Goal: Task Accomplishment & Management: Complete application form

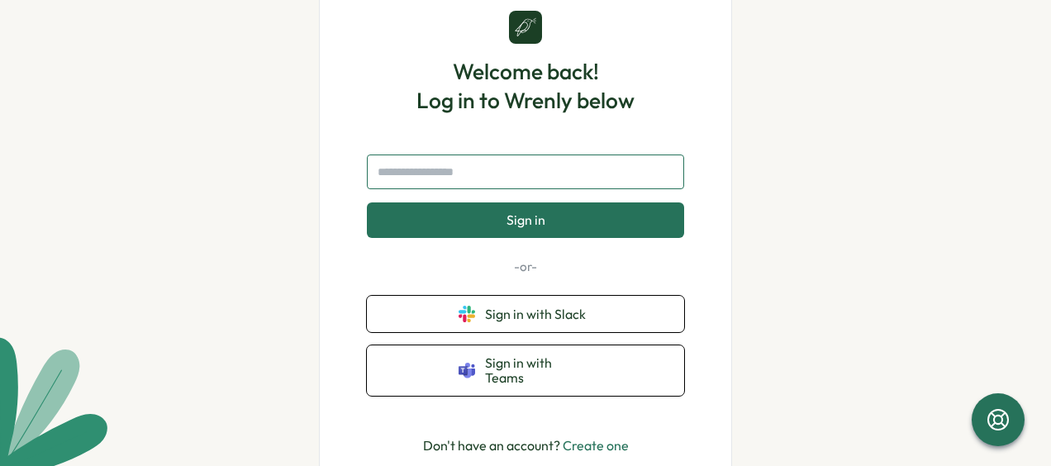
click at [523, 178] on input "text" at bounding box center [525, 171] width 317 height 35
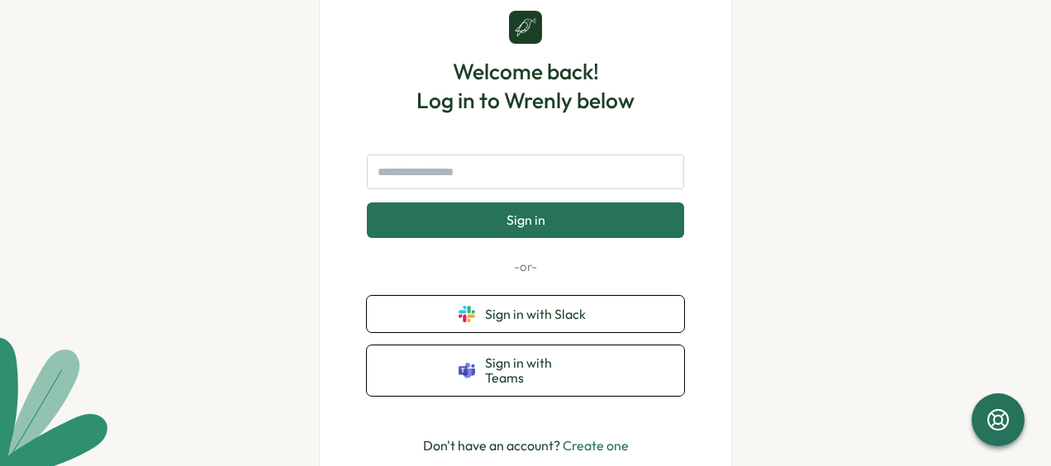
click at [587, 437] on link "Create one" at bounding box center [596, 445] width 66 height 17
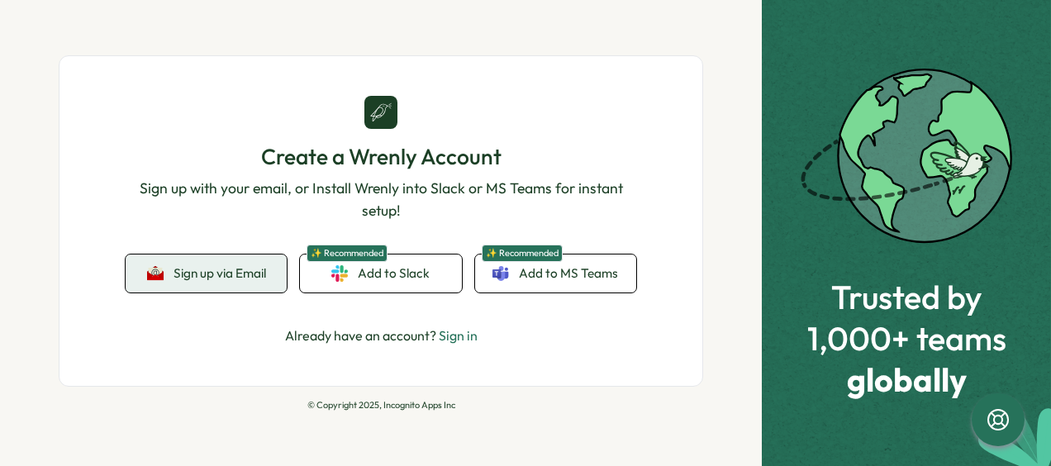
click at [238, 274] on span "Sign up via Email" at bounding box center [219, 273] width 93 height 15
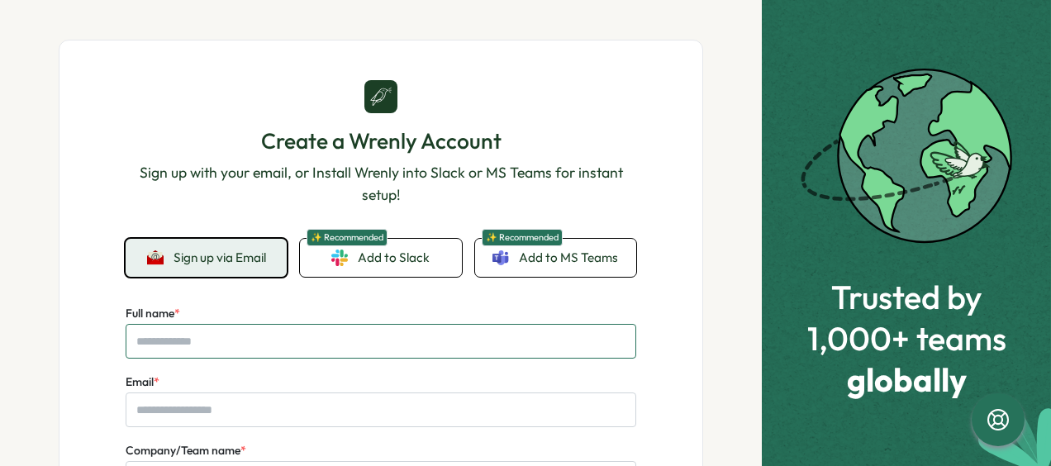
click at [234, 334] on input "Full name *" at bounding box center [381, 341] width 511 height 35
type input "*"
type input "*********"
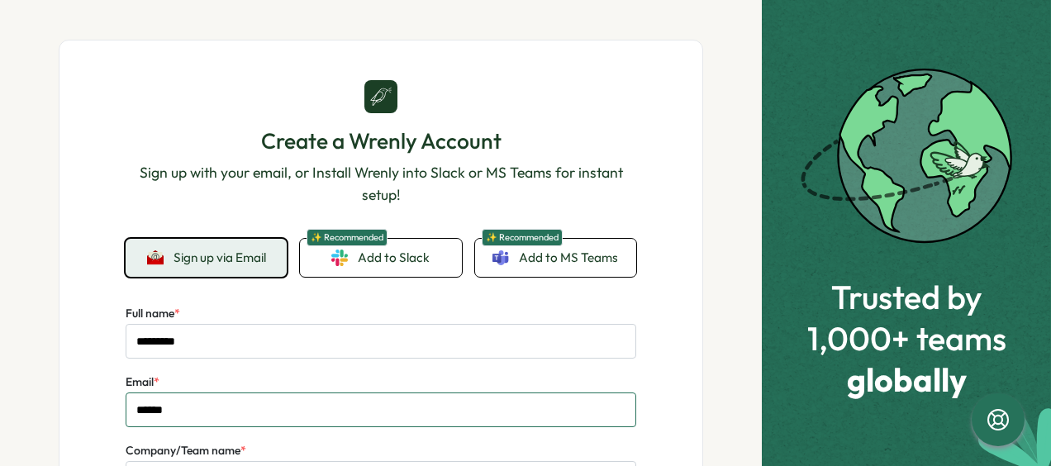
type input "**********"
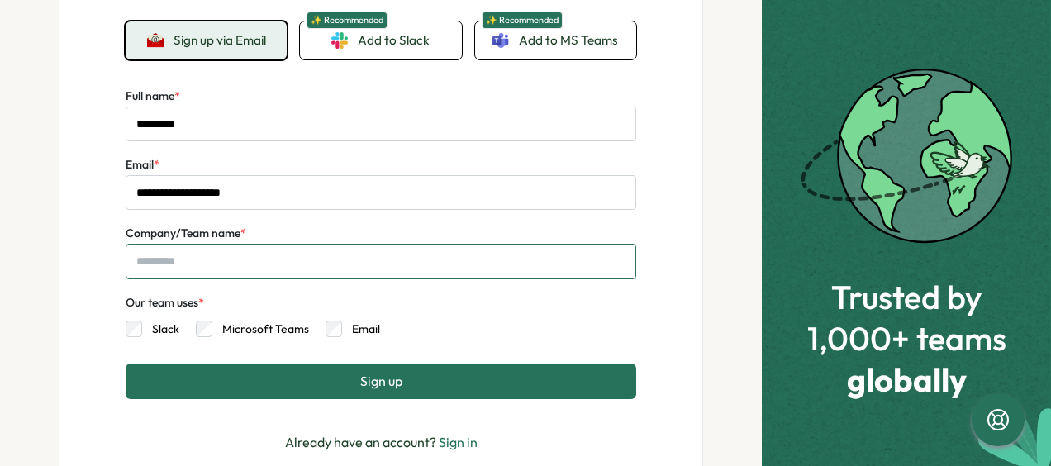
scroll to position [218, 0]
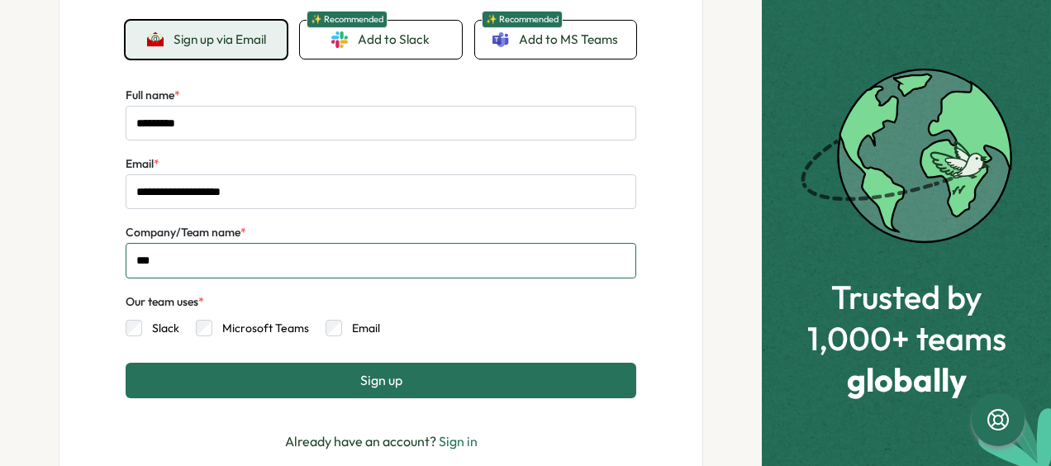
type input "***"
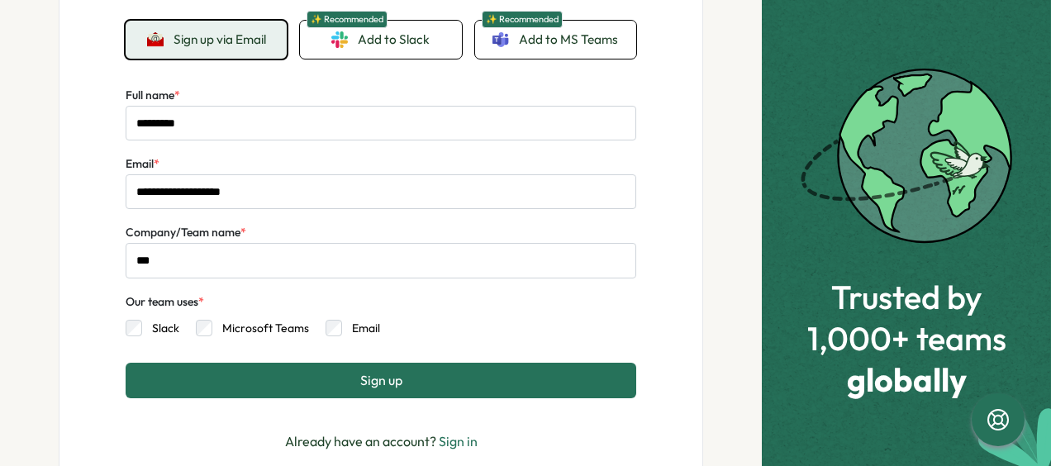
click at [264, 378] on button "Sign up" at bounding box center [381, 380] width 511 height 35
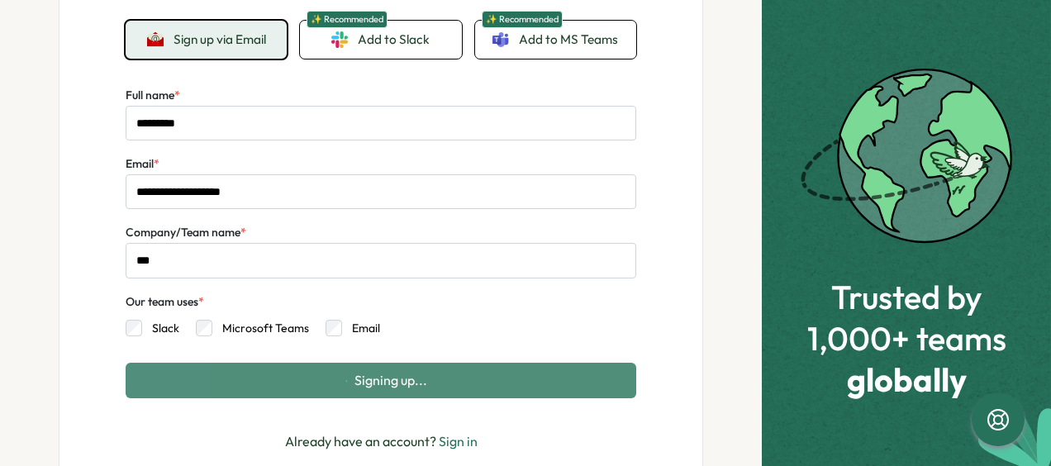
scroll to position [0, 0]
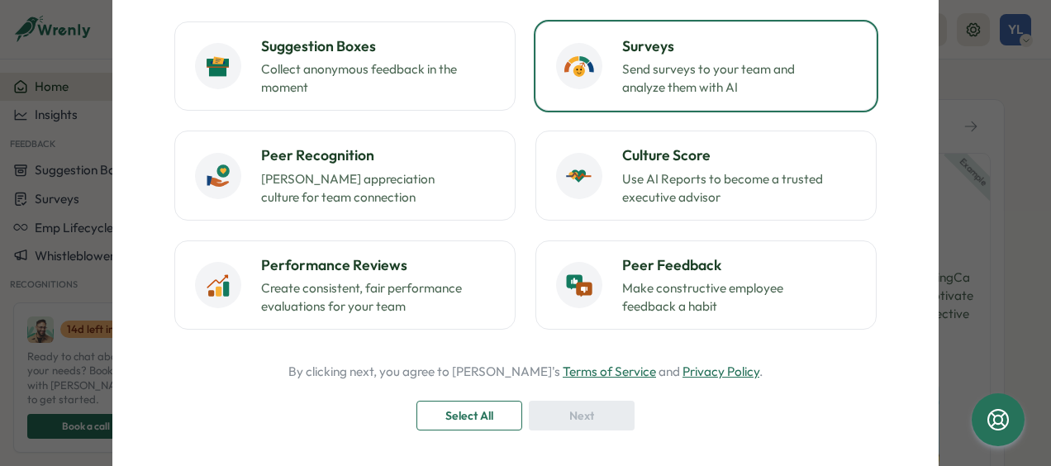
scroll to position [165, 0]
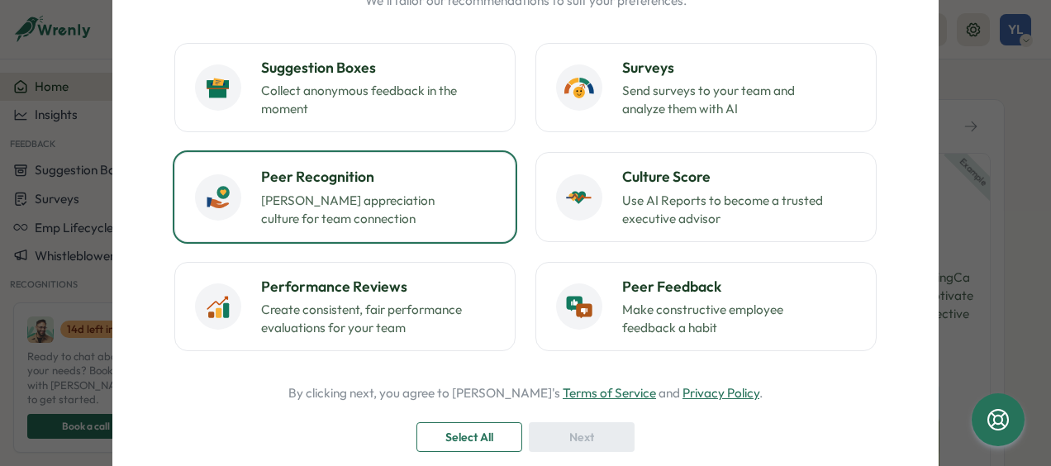
click at [364, 175] on h3 "Peer Recognition" at bounding box center [378, 176] width 234 height 21
click at [593, 428] on div "Next" at bounding box center [581, 437] width 74 height 28
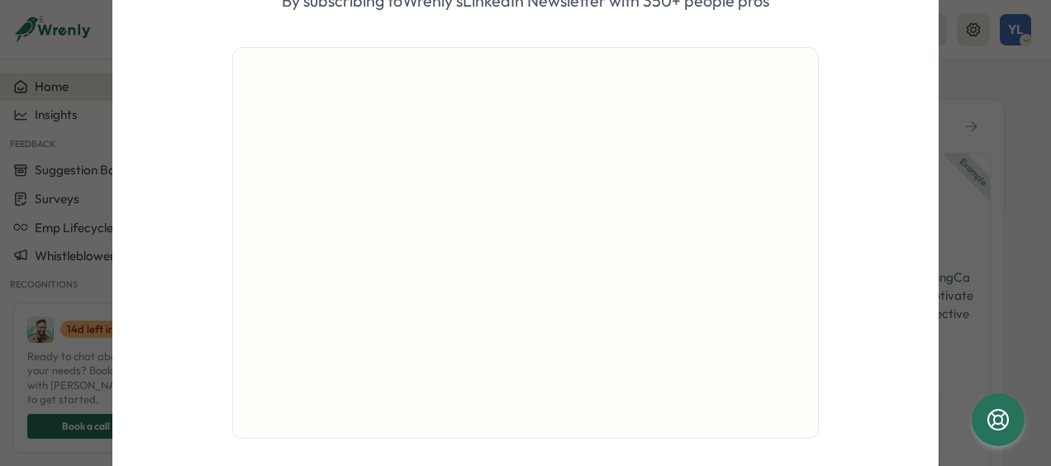
scroll to position [238, 0]
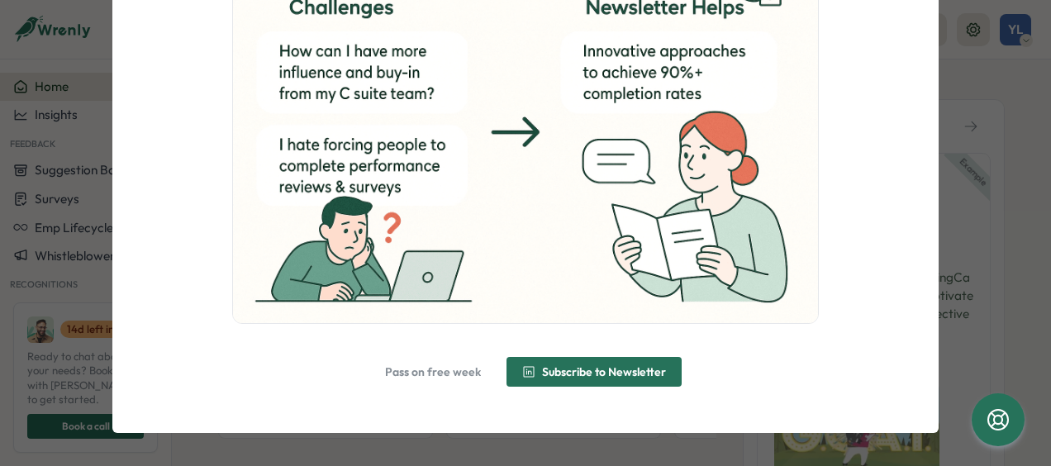
click at [394, 377] on span "Pass on free week" at bounding box center [433, 372] width 96 height 12
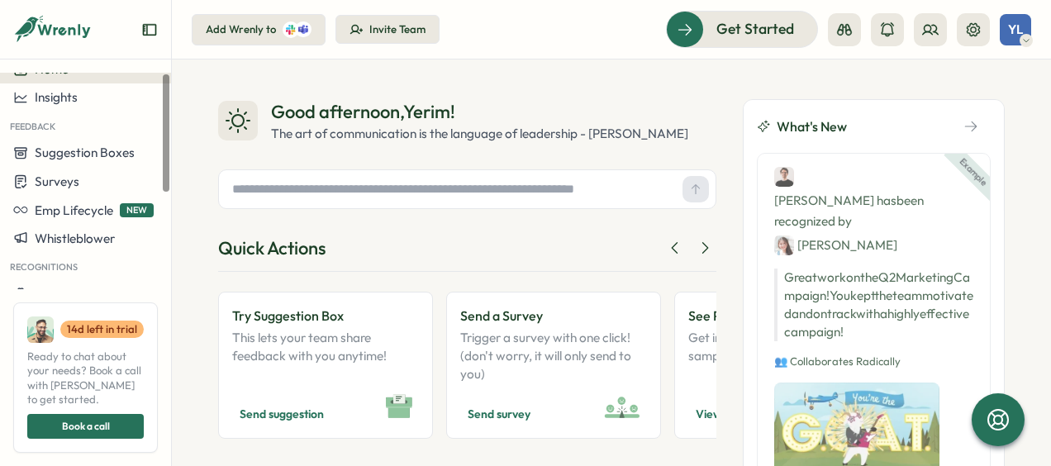
scroll to position [0, 0]
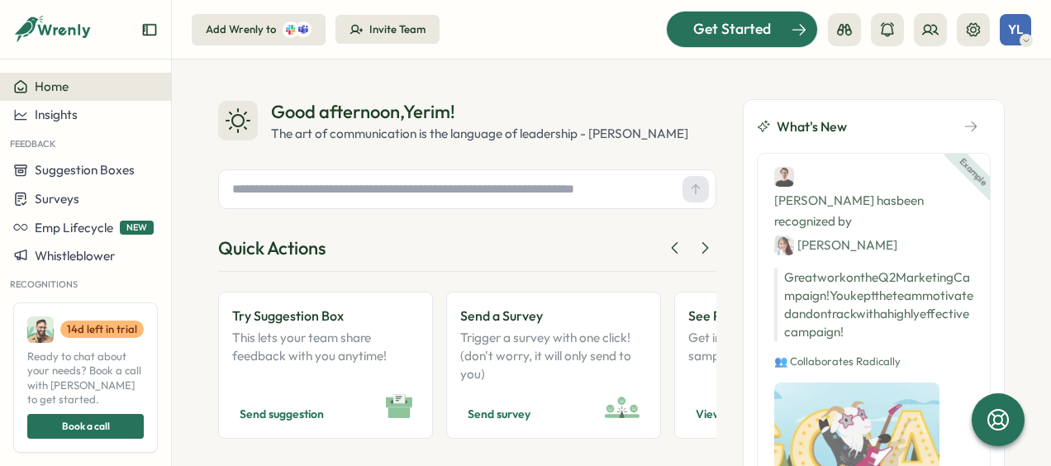
click at [695, 32] on span "Get Started" at bounding box center [732, 28] width 78 height 21
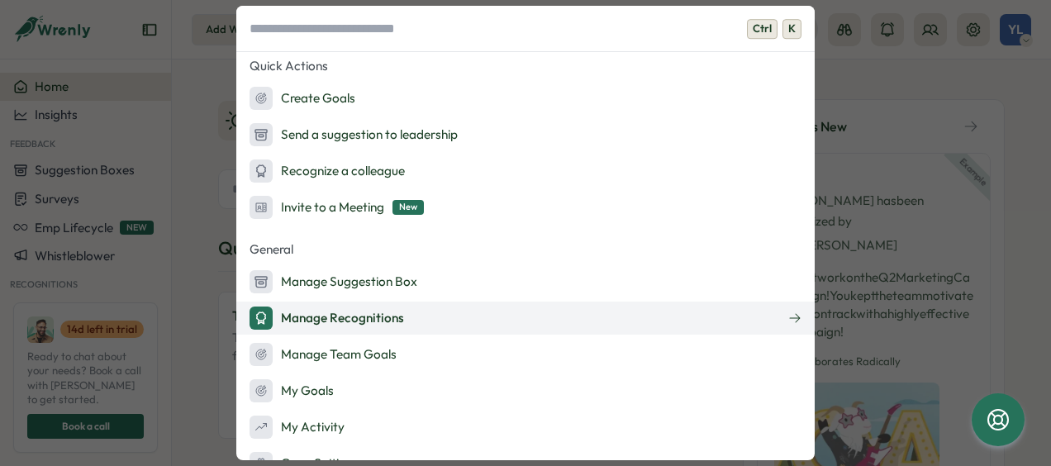
scroll to position [243, 0]
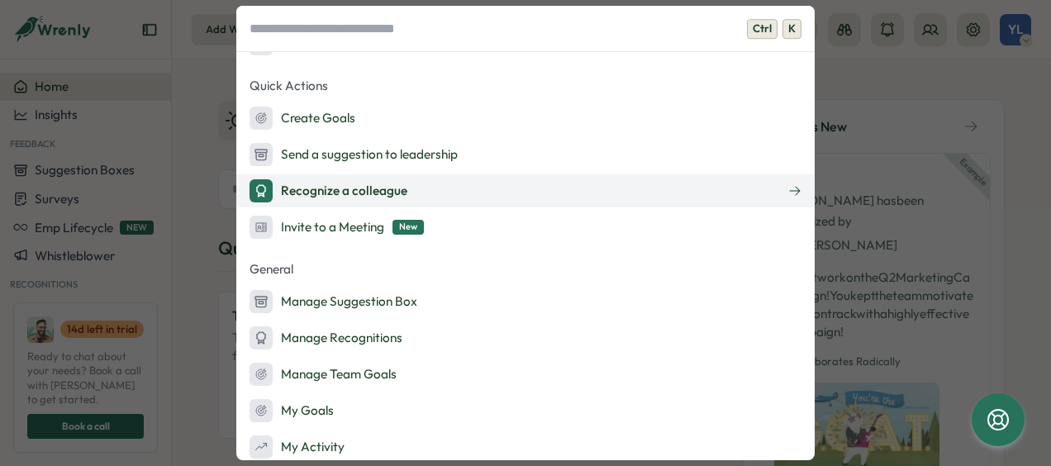
click at [440, 201] on button "Recognize a colleague" at bounding box center [525, 190] width 578 height 33
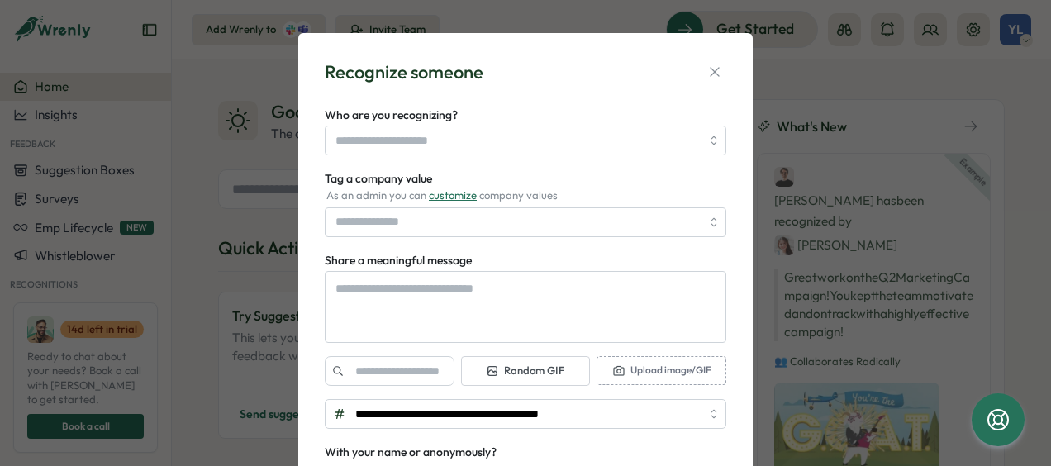
type textarea "*"
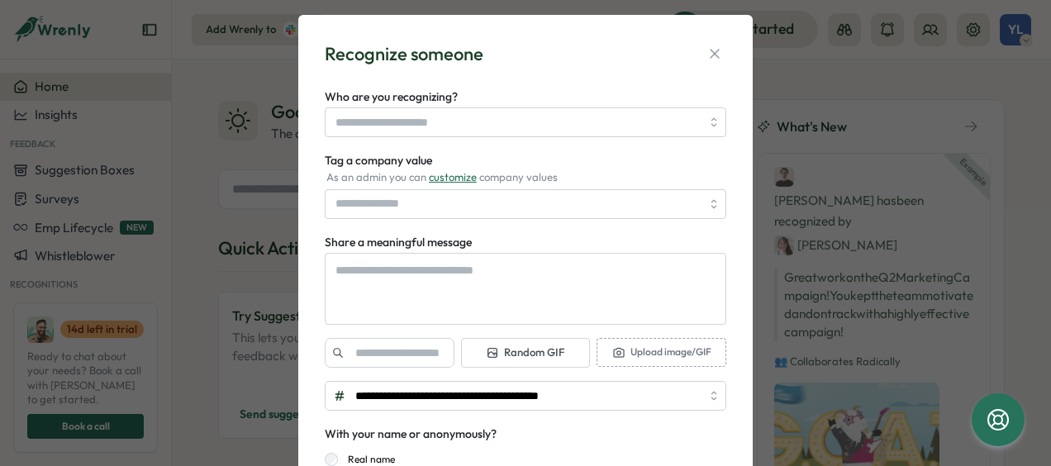
scroll to position [0, 0]
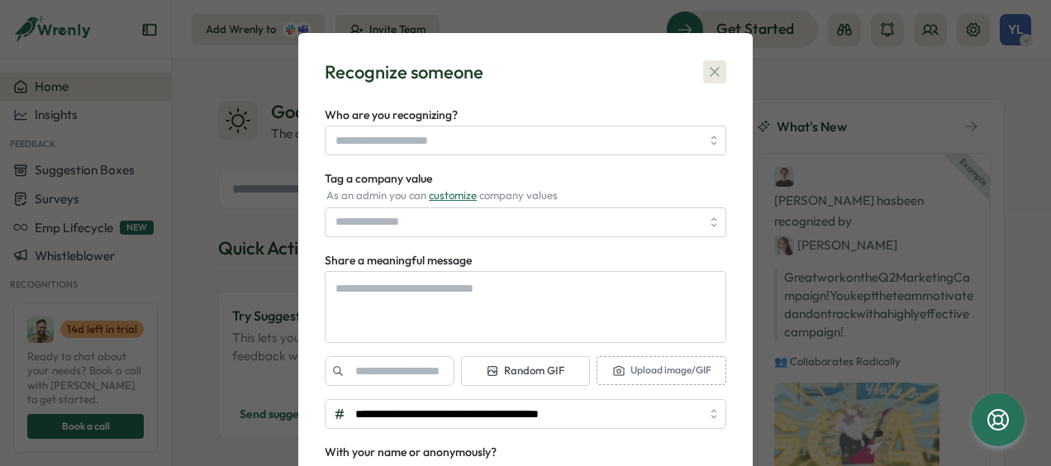
click at [715, 76] on icon "button" at bounding box center [714, 72] width 9 height 9
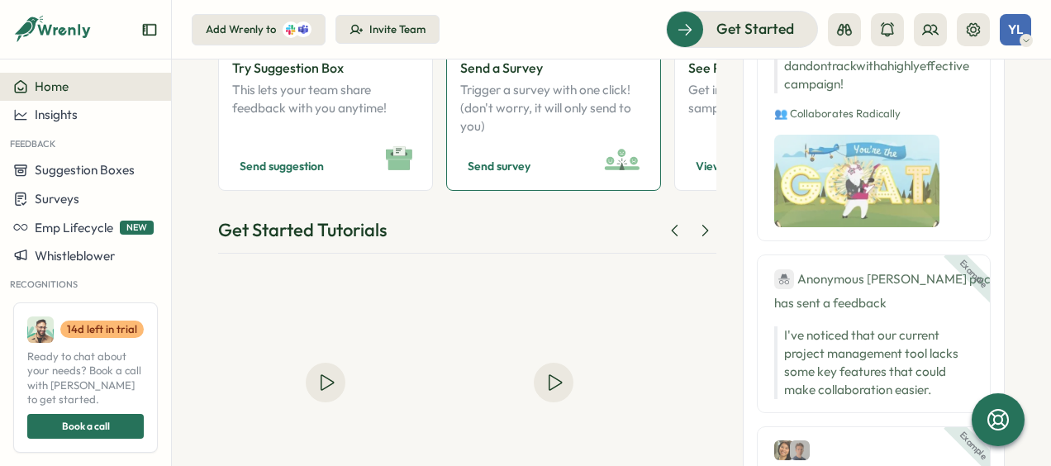
scroll to position [165, 0]
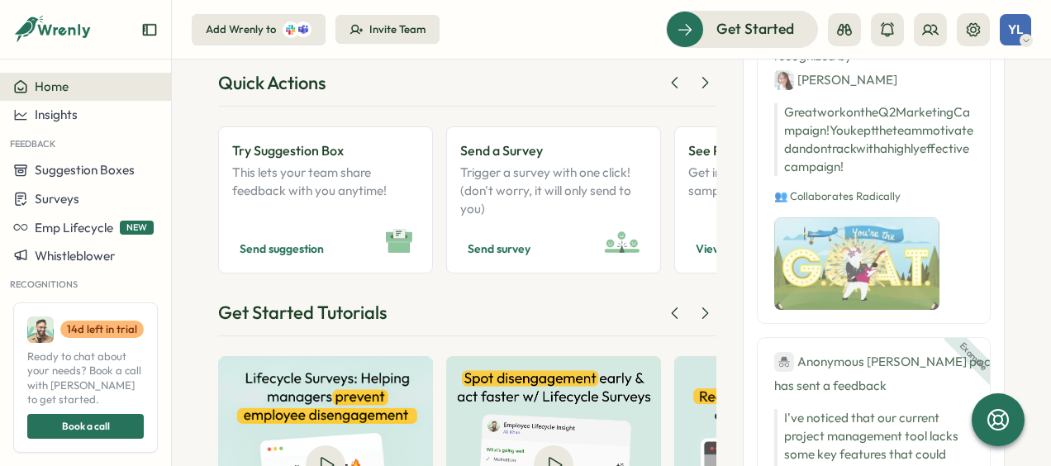
click at [711, 80] on div "Good afternoon , [PERSON_NAME] ! The art of communication is the language of le…" at bounding box center [611, 253] width 786 height 639
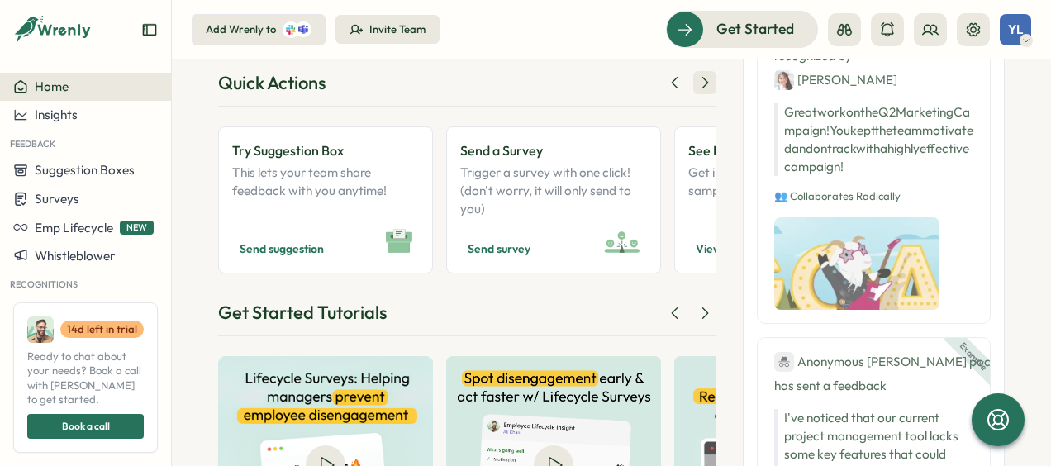
click at [699, 81] on icon at bounding box center [704, 82] width 17 height 17
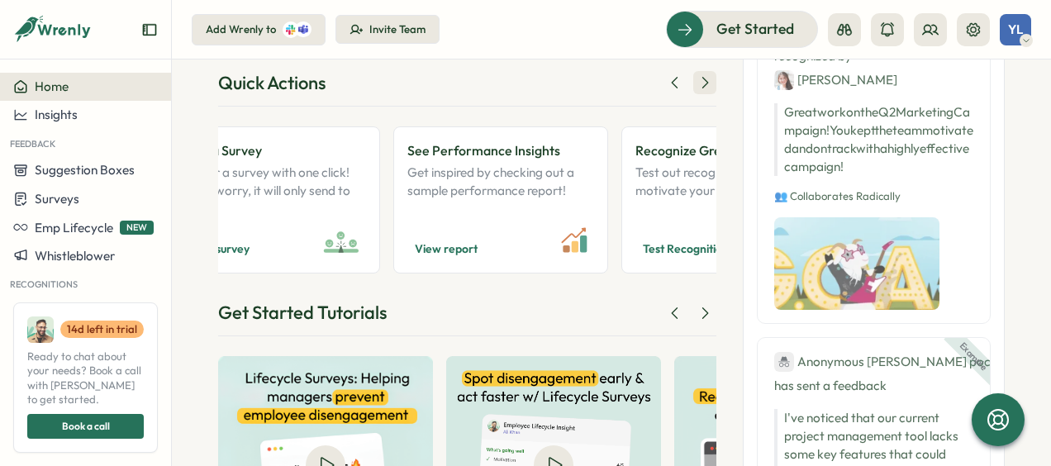
click at [699, 81] on icon at bounding box center [704, 82] width 17 height 17
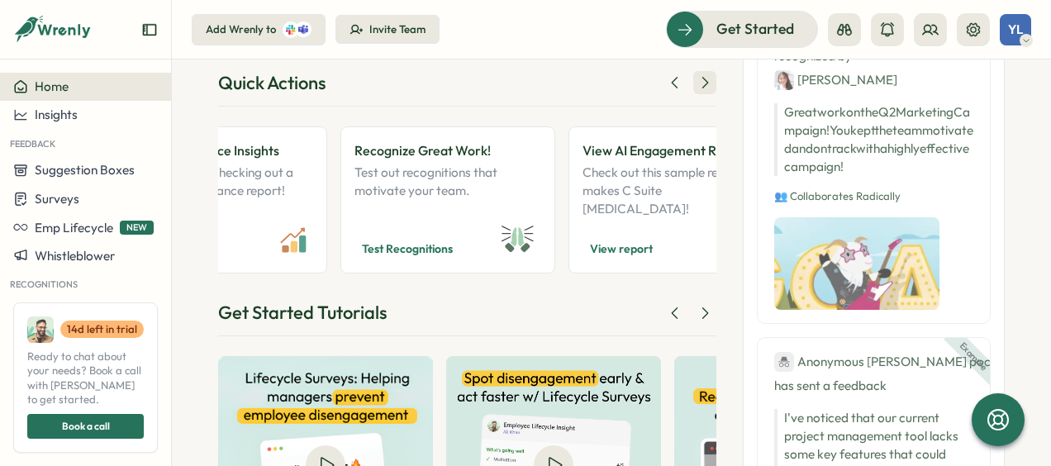
click at [699, 81] on icon at bounding box center [704, 82] width 17 height 17
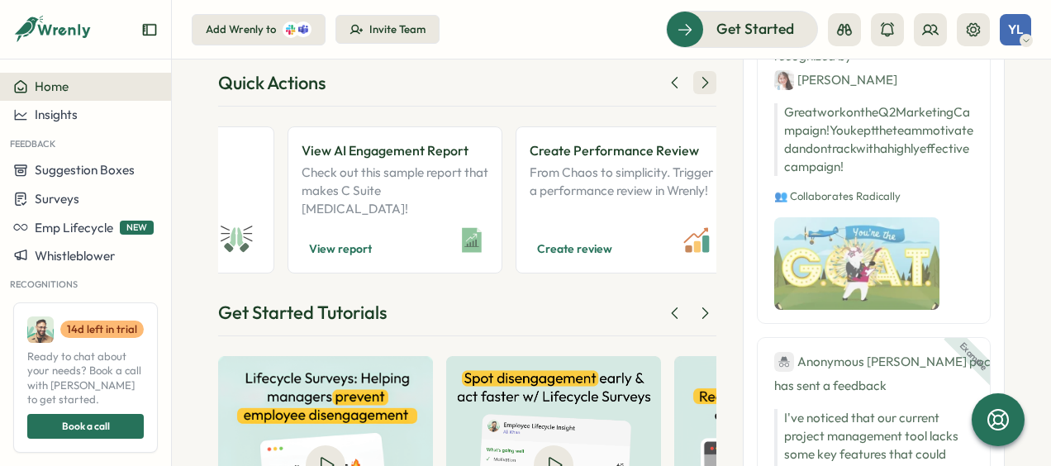
click at [699, 81] on icon at bounding box center [704, 82] width 17 height 17
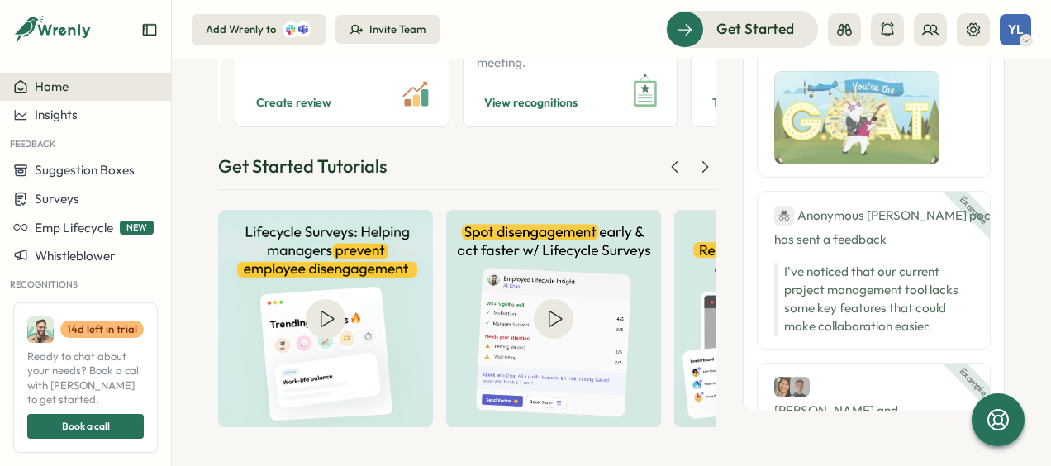
scroll to position [0, 0]
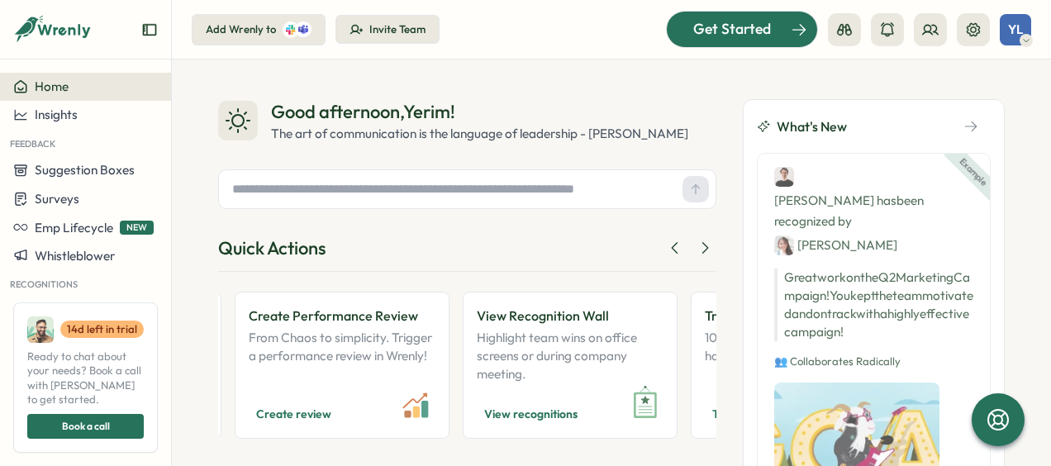
click at [748, 26] on span "Get Started" at bounding box center [732, 28] width 78 height 21
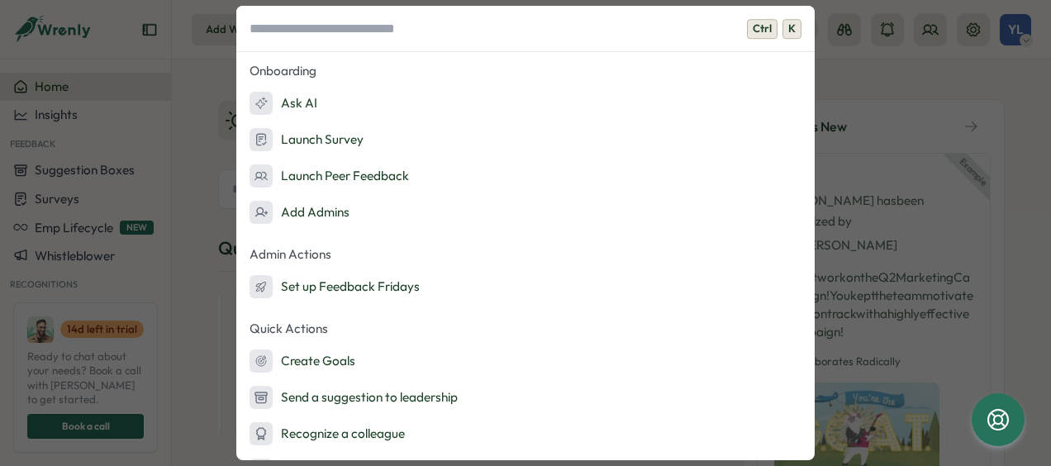
click at [855, 45] on div "Ctrl K Onboarding Ask AI Launch Survey Launch Peer Feedback Add Admins Admin Ac…" at bounding box center [525, 233] width 1051 height 466
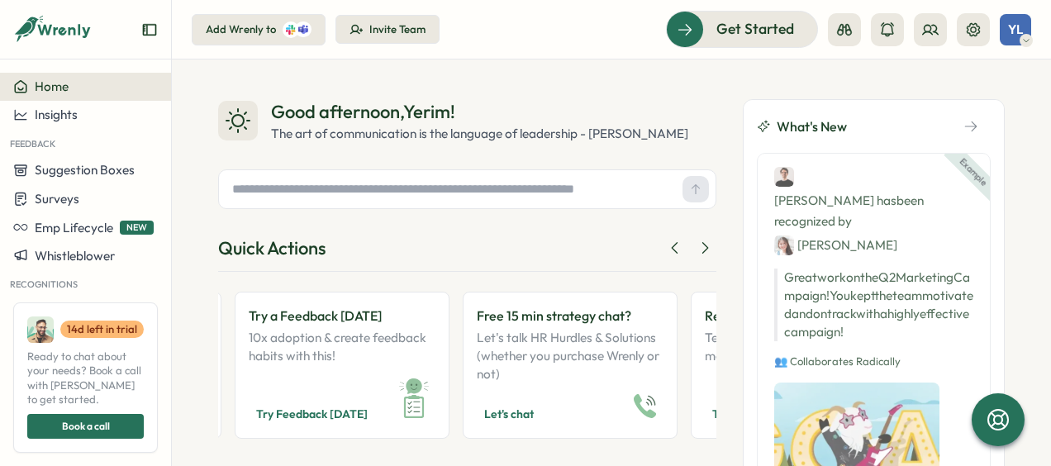
click at [1024, 31] on div "YL" at bounding box center [1015, 29] width 31 height 31
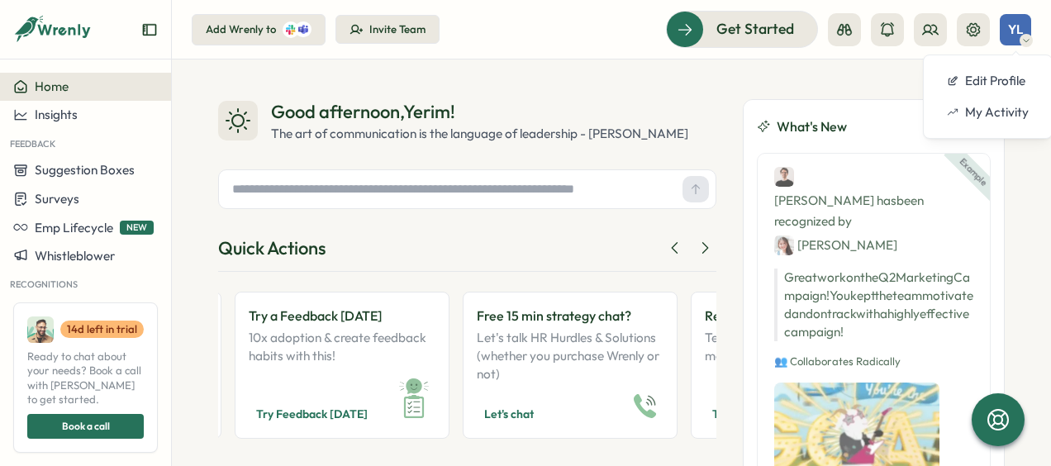
click at [1007, 209] on div "Good afternoon , [PERSON_NAME] ! The art of communication is the language of le…" at bounding box center [611, 262] width 879 height 406
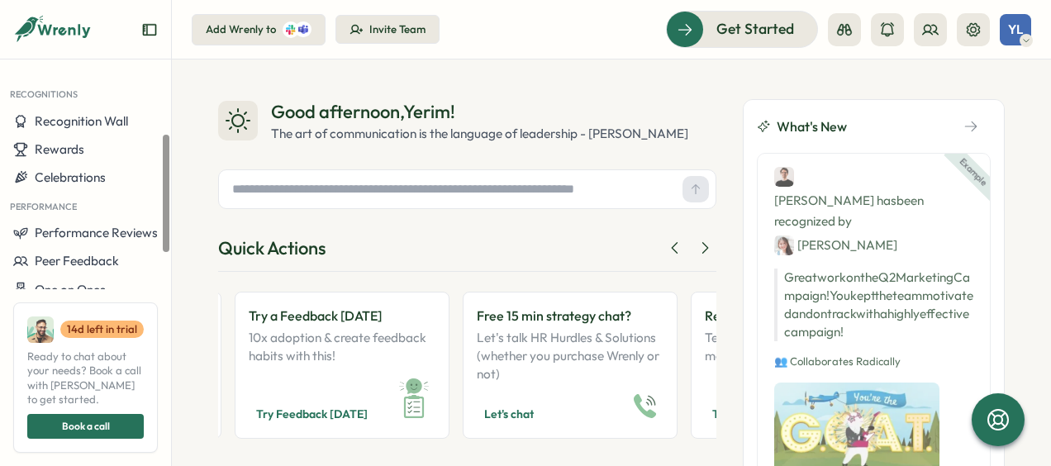
scroll to position [218, 0]
